Goal: Task Accomplishment & Management: Manage account settings

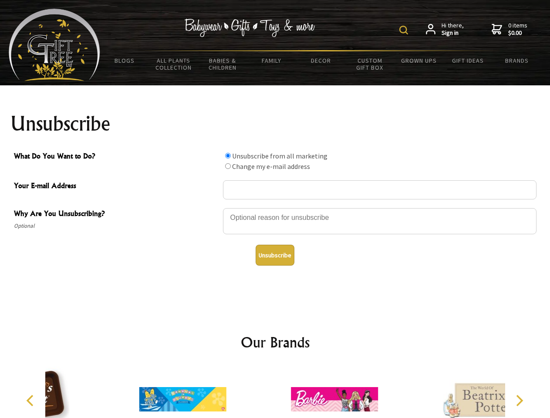
click at [405, 30] on img at bounding box center [403, 30] width 9 height 9
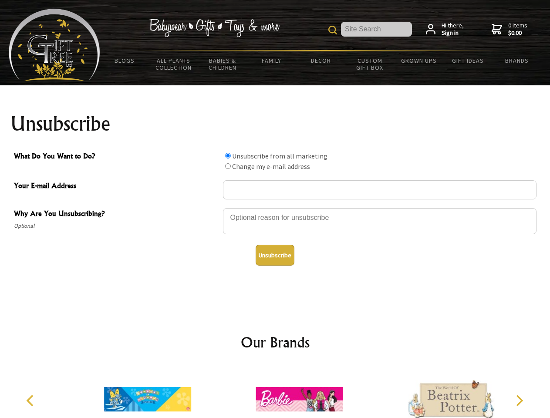
click at [275, 208] on div at bounding box center [379, 222] width 313 height 30
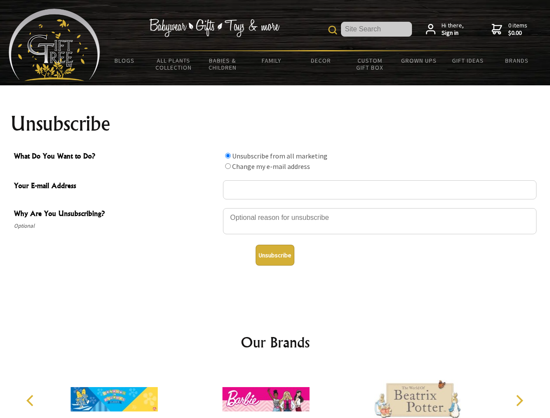
click at [228, 155] on input "What Do You Want to Do?" at bounding box center [228, 156] width 6 height 6
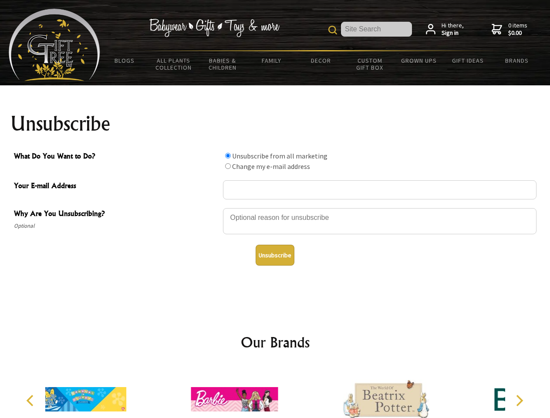
click at [228, 166] on input "What Do You Want to Do?" at bounding box center [228, 166] width 6 height 6
radio input "true"
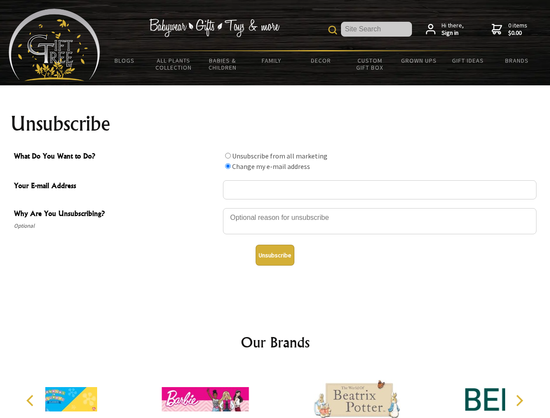
click at [275, 255] on button "Unsubscribe" at bounding box center [275, 255] width 39 height 21
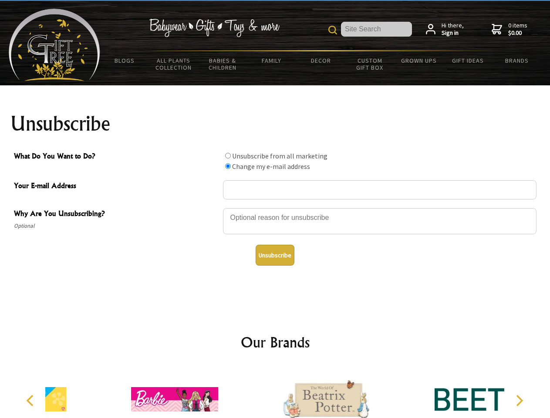
click at [31, 400] on icon "Previous" at bounding box center [30, 400] width 11 height 11
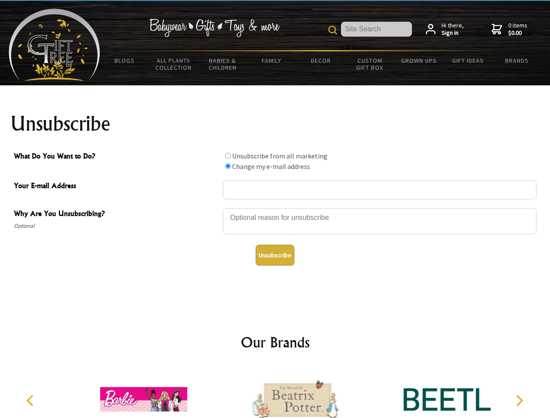
click at [519, 400] on icon "Next" at bounding box center [518, 400] width 11 height 11
